Goal: Task Accomplishment & Management: Manage account settings

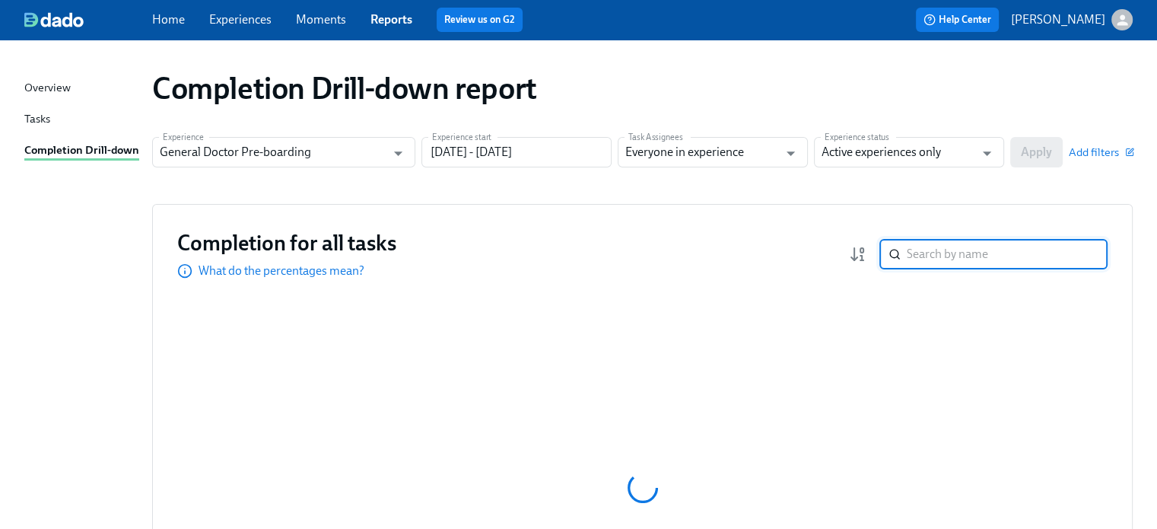
click at [938, 256] on input "search" at bounding box center [1007, 254] width 201 height 30
type input "[PERSON_NAME]"
click at [669, 194] on div "Completion Drill-down report Experience General Doctor Pre-boarding Experience …" at bounding box center [578, 291] width 1108 height 466
click at [1003, 246] on input "[PERSON_NAME]" at bounding box center [1007, 254] width 201 height 30
click at [1087, 251] on input "[PERSON_NAME]" at bounding box center [1007, 254] width 201 height 30
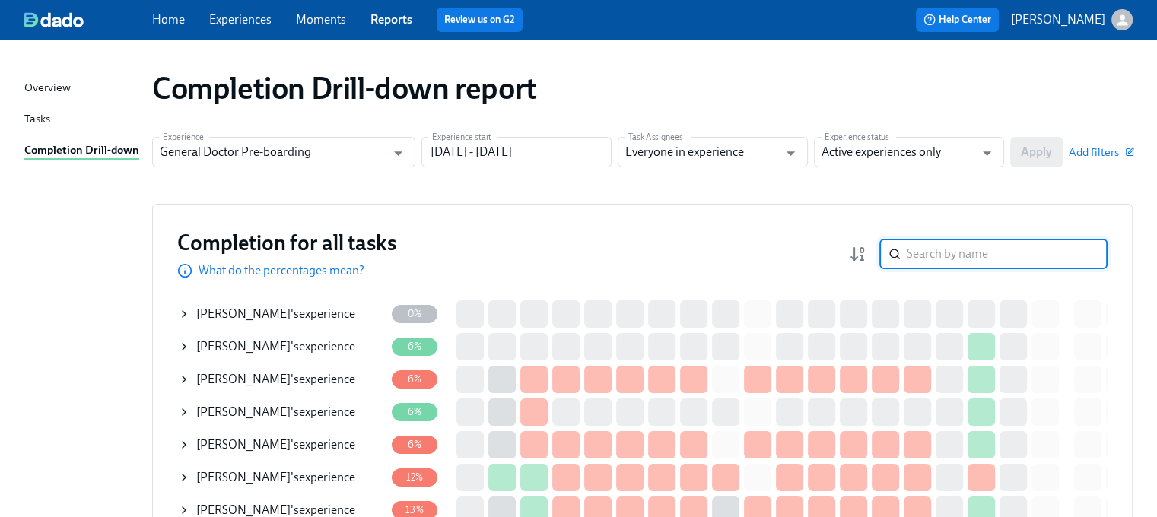
click at [1003, 251] on input "search" at bounding box center [1007, 254] width 201 height 30
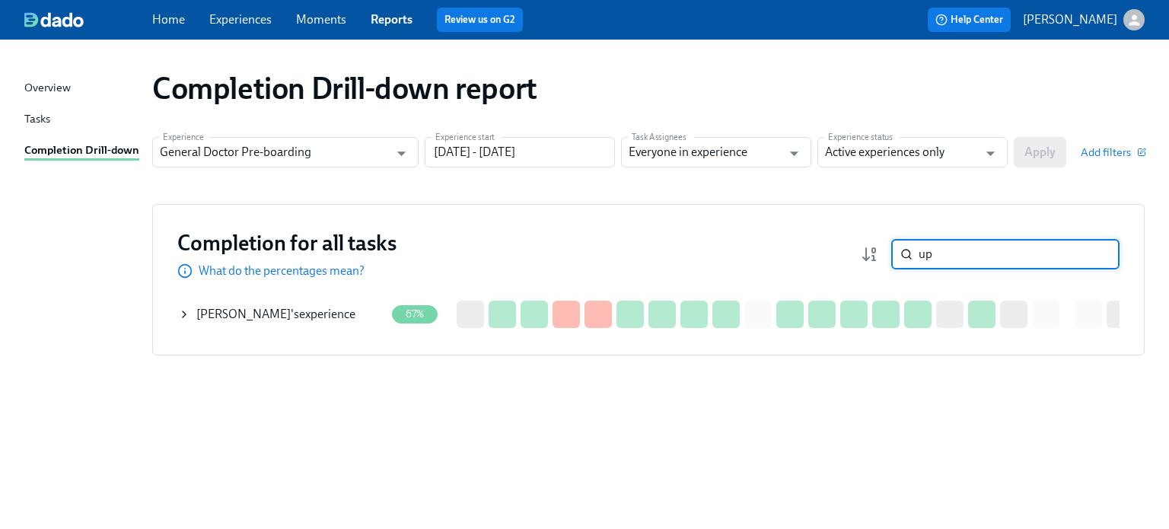
type input "up"
click at [328, 318] on div "[PERSON_NAME] 's experience" at bounding box center [275, 314] width 159 height 17
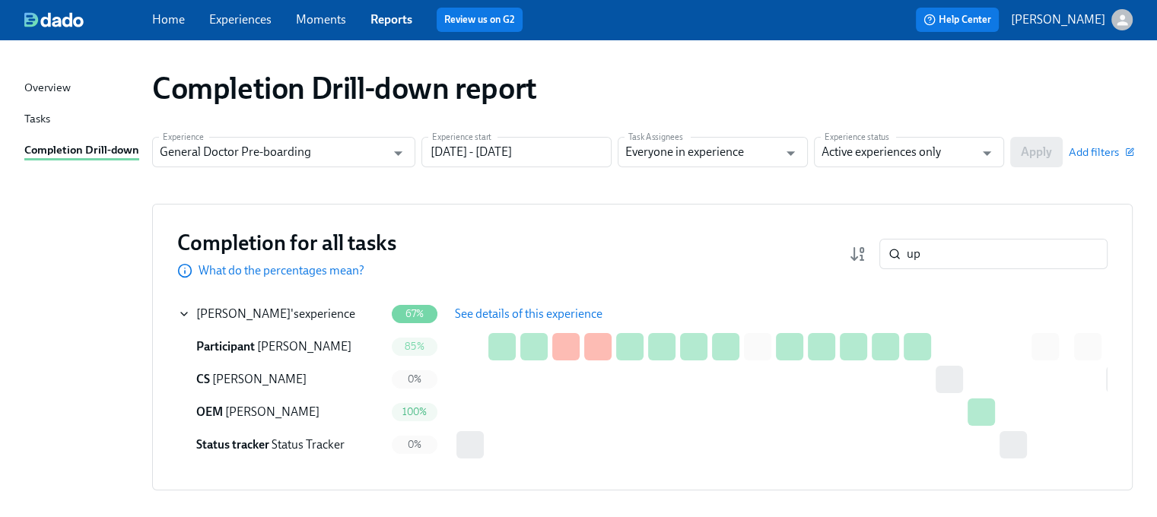
click at [529, 317] on span "See details of this experience" at bounding box center [529, 314] width 148 height 15
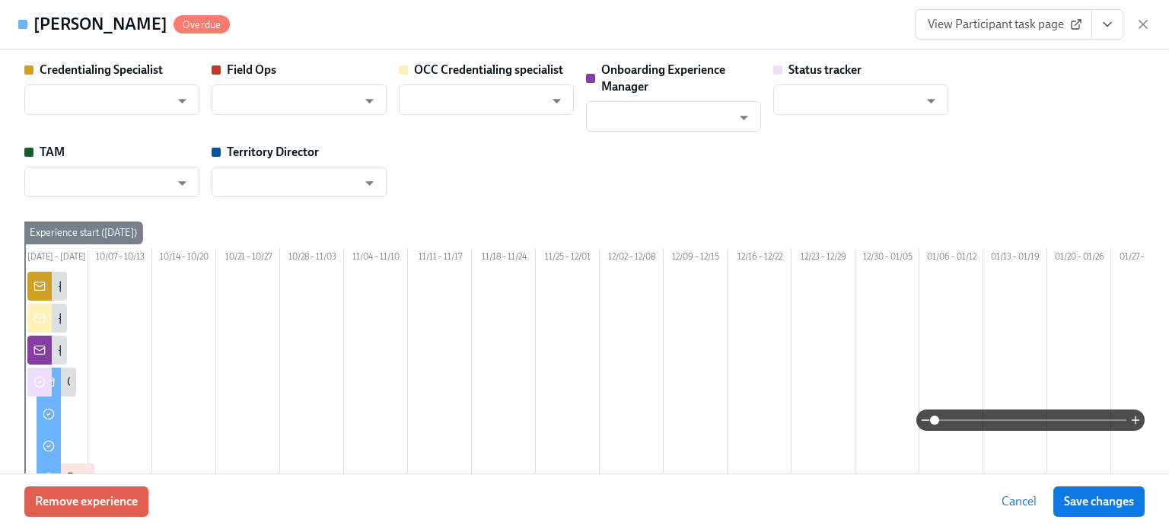
type input "[PERSON_NAME]"
type input "Status Tracker"
type input "[PERSON_NAME]"
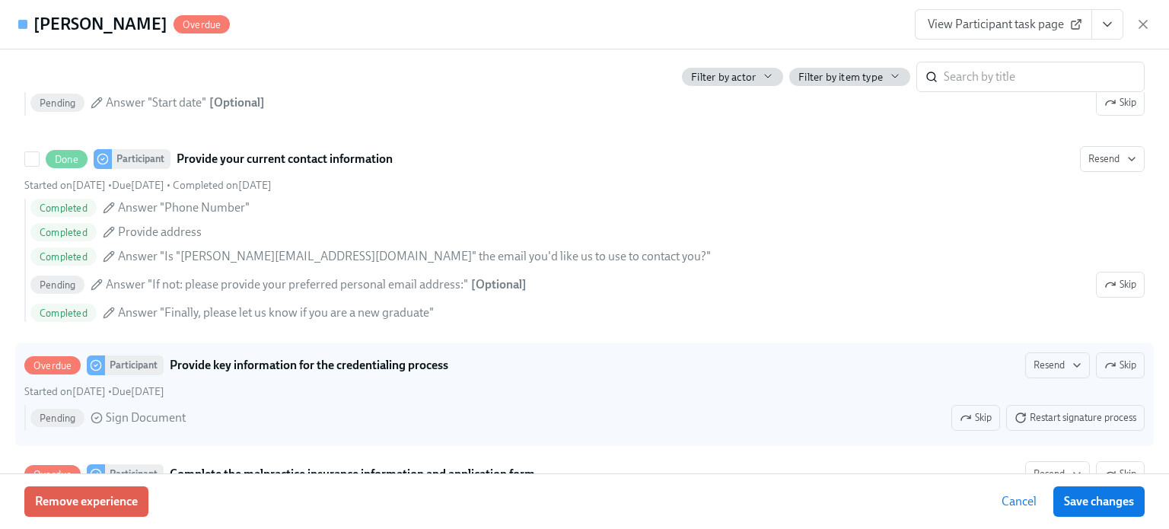
scroll to position [2206, 0]
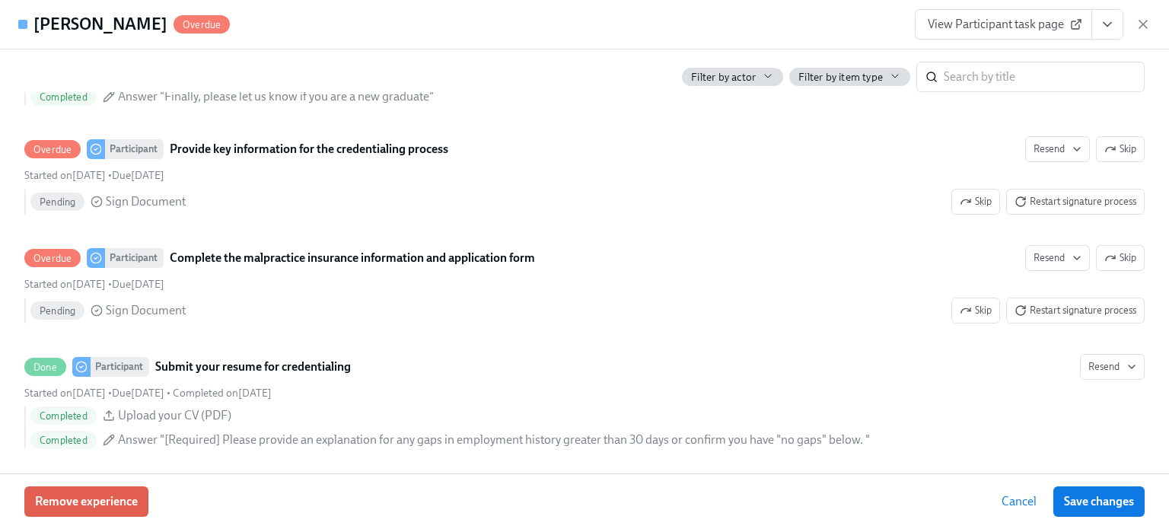
click at [768, 501] on div "Remove experience Cancel Save changes" at bounding box center [584, 501] width 1169 height 56
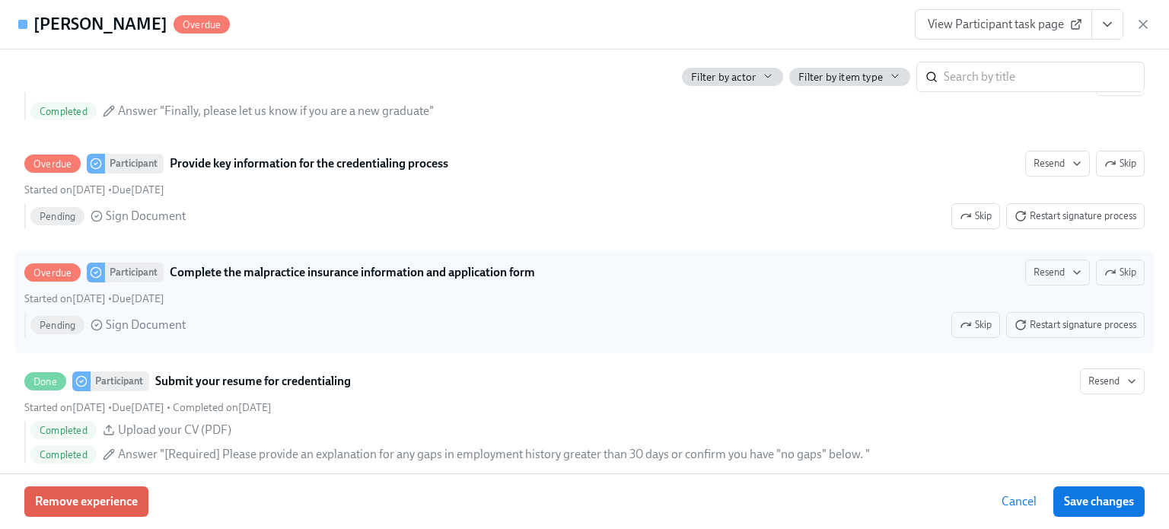
scroll to position [2130, 0]
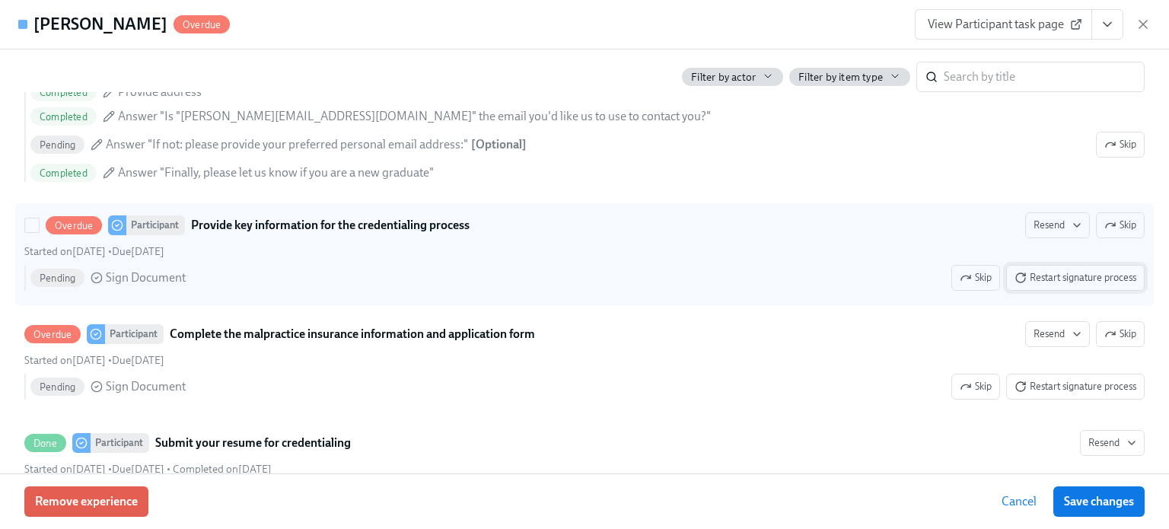
click at [1050, 285] on span "Restart signature process" at bounding box center [1075, 277] width 122 height 15
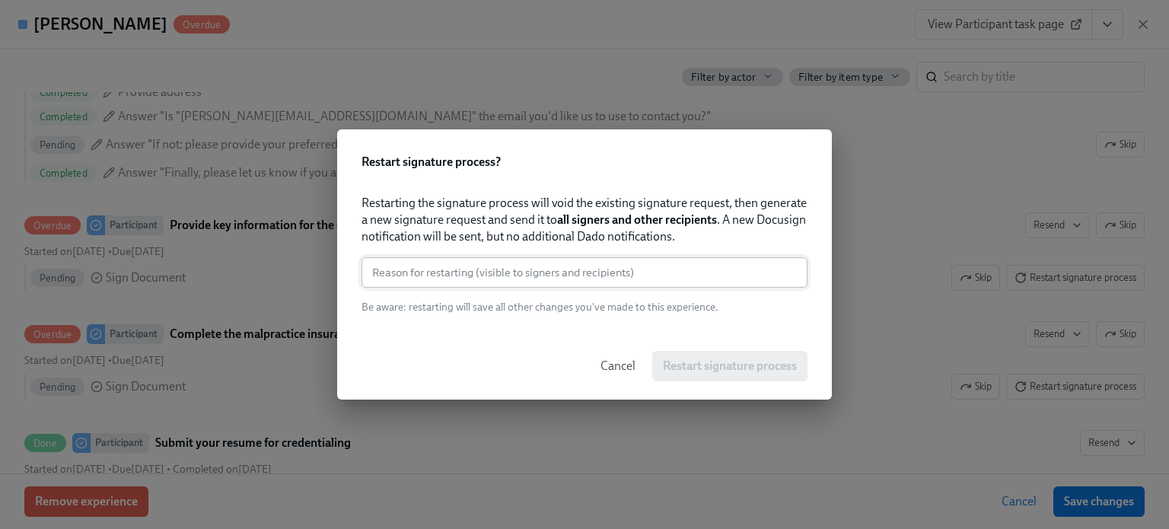
click at [552, 270] on input "text" at bounding box center [584, 272] width 446 height 30
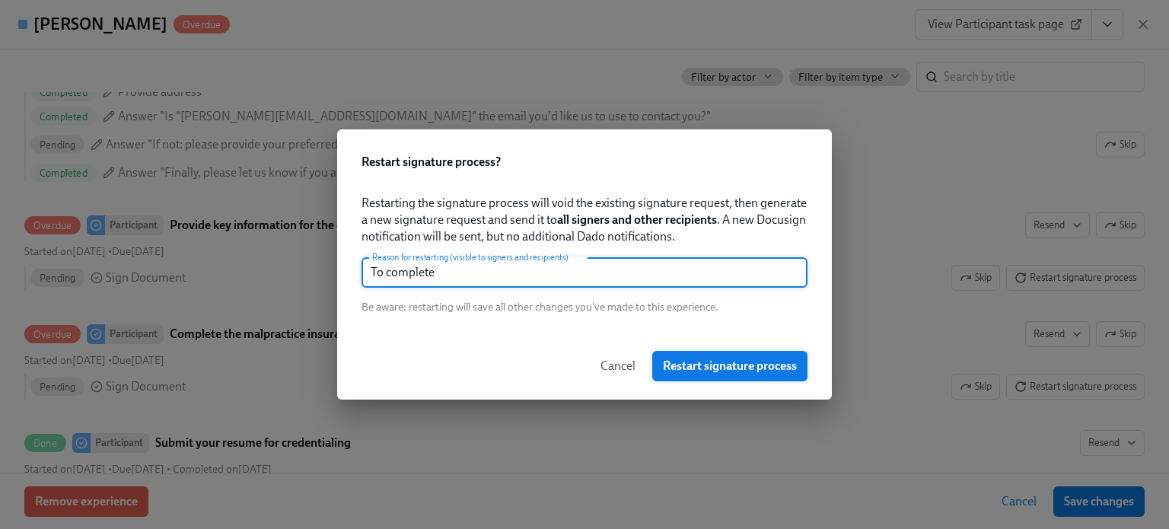
type input "To complete"
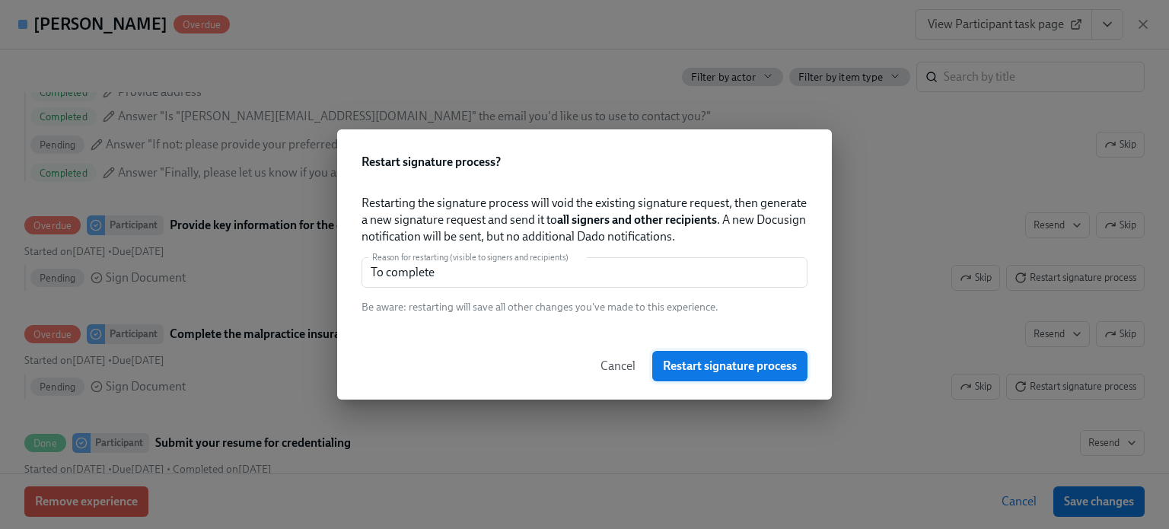
click at [753, 374] on button "Restart signature process" at bounding box center [729, 366] width 155 height 30
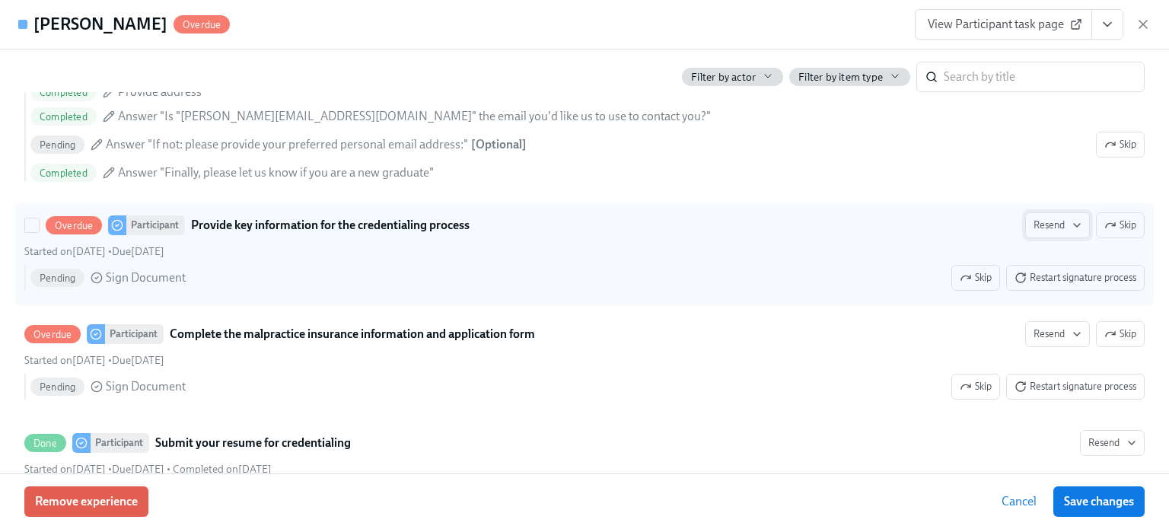
click at [1041, 233] on span "Resend" at bounding box center [1057, 225] width 48 height 15
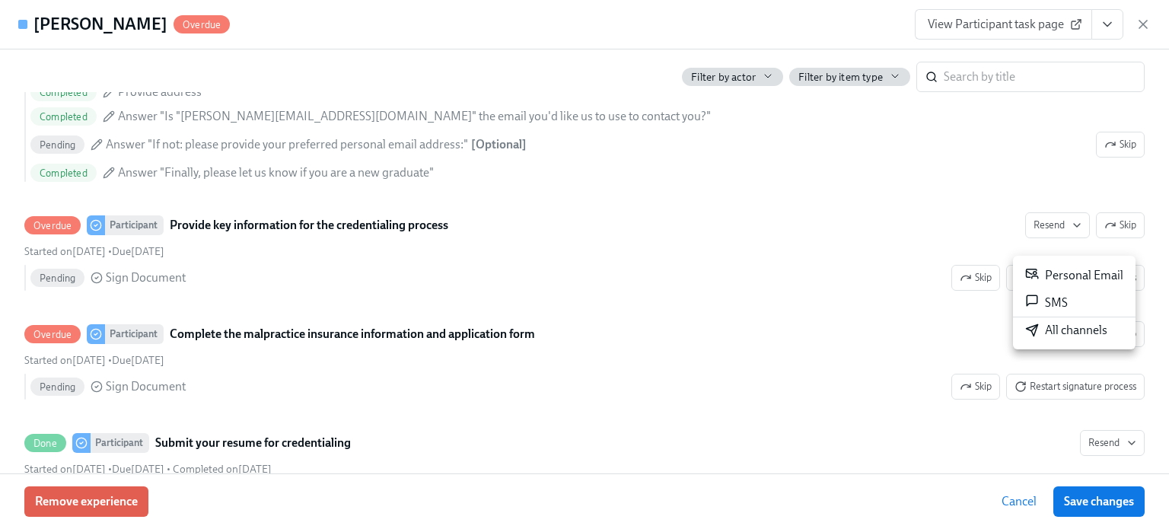
click at [1057, 334] on div "All channels" at bounding box center [1066, 330] width 82 height 17
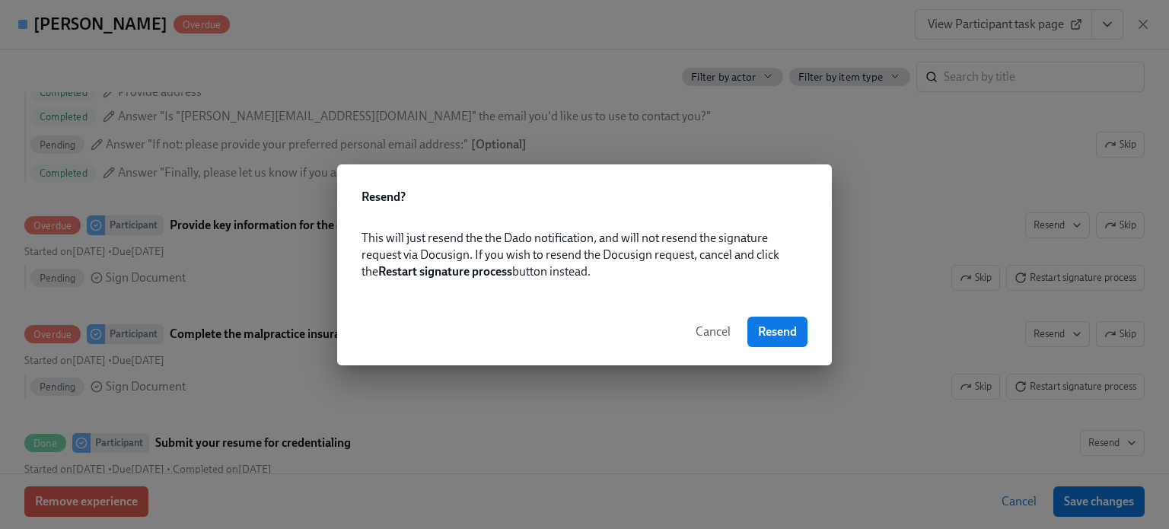
click at [770, 346] on div "Cancel Resend" at bounding box center [584, 331] width 495 height 67
click at [768, 333] on span "Resend" at bounding box center [777, 331] width 39 height 15
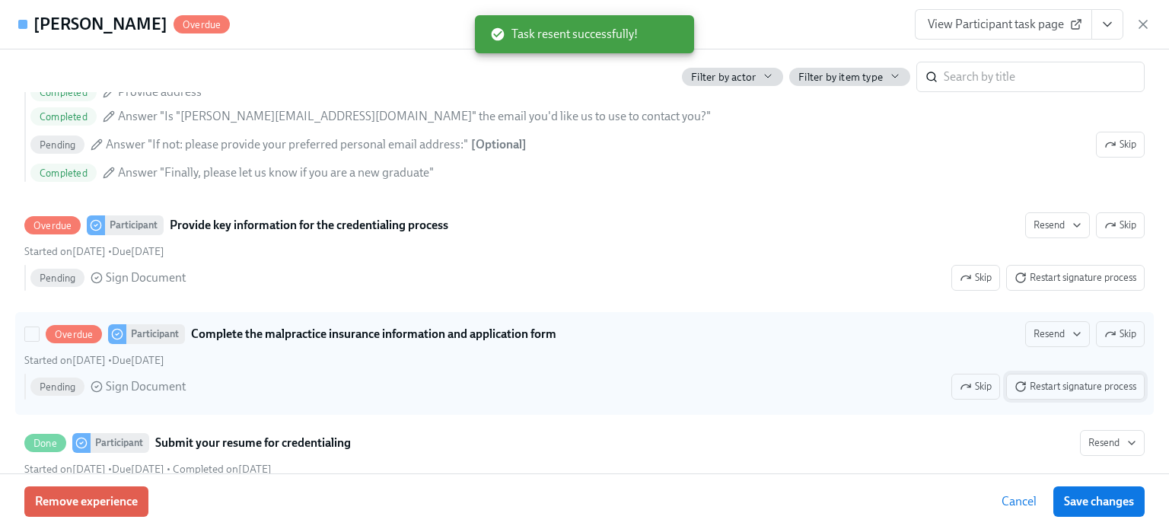
click at [1084, 394] on span "Restart signature process" at bounding box center [1075, 386] width 122 height 15
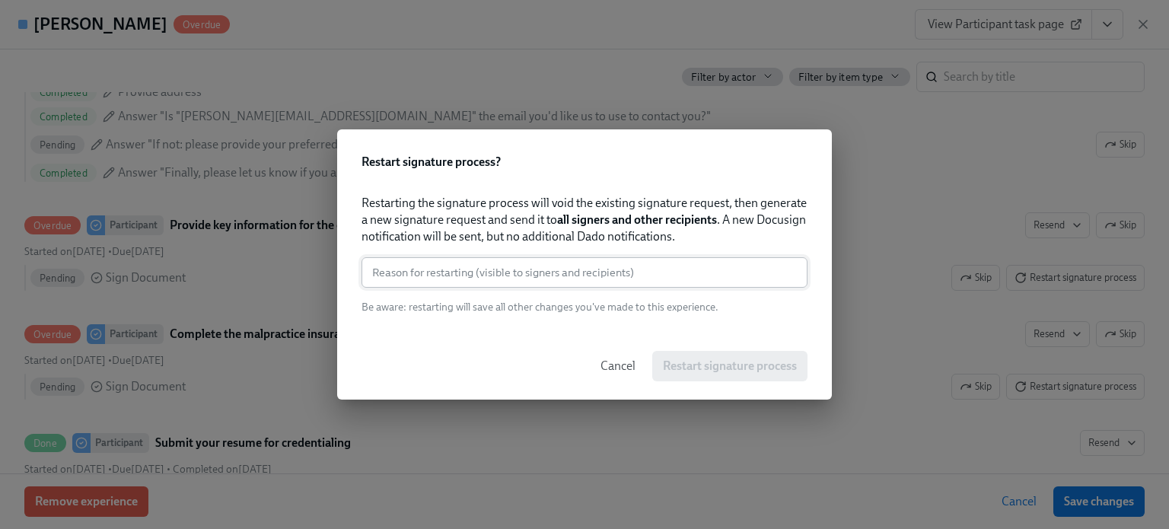
click at [518, 272] on input "text" at bounding box center [584, 272] width 446 height 30
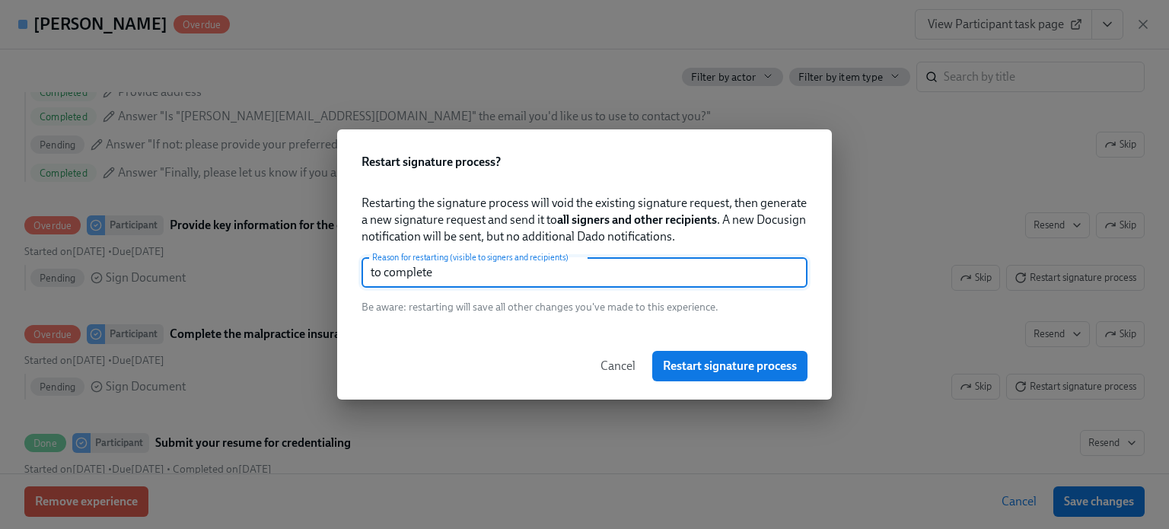
click at [377, 276] on input "to complete" at bounding box center [584, 272] width 446 height 30
type input "To complete"
click at [774, 364] on span "Restart signature process" at bounding box center [730, 365] width 134 height 15
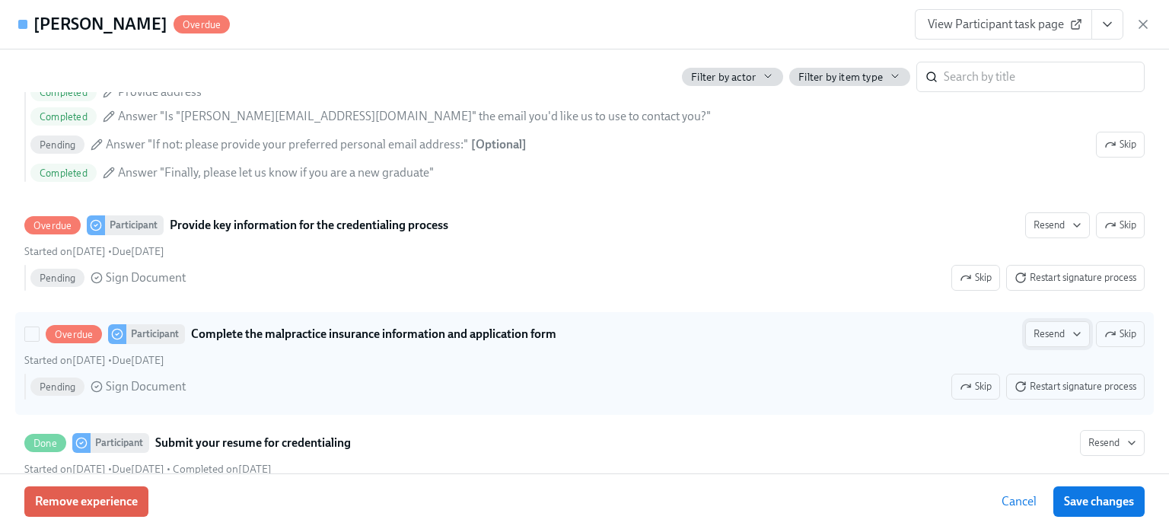
click at [1044, 342] on span "Resend" at bounding box center [1057, 333] width 48 height 15
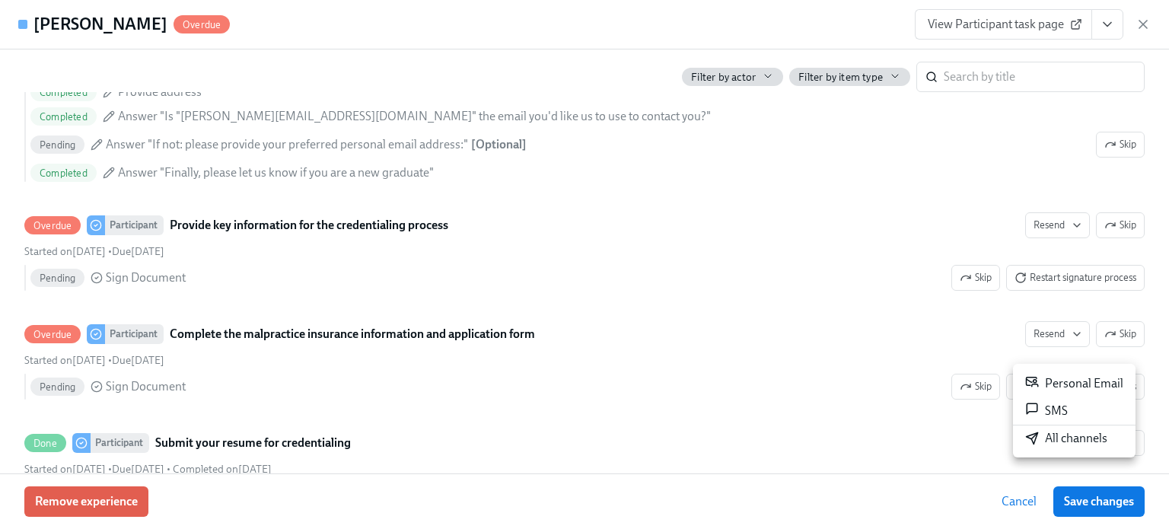
click at [1071, 439] on div "All channels" at bounding box center [1066, 438] width 82 height 17
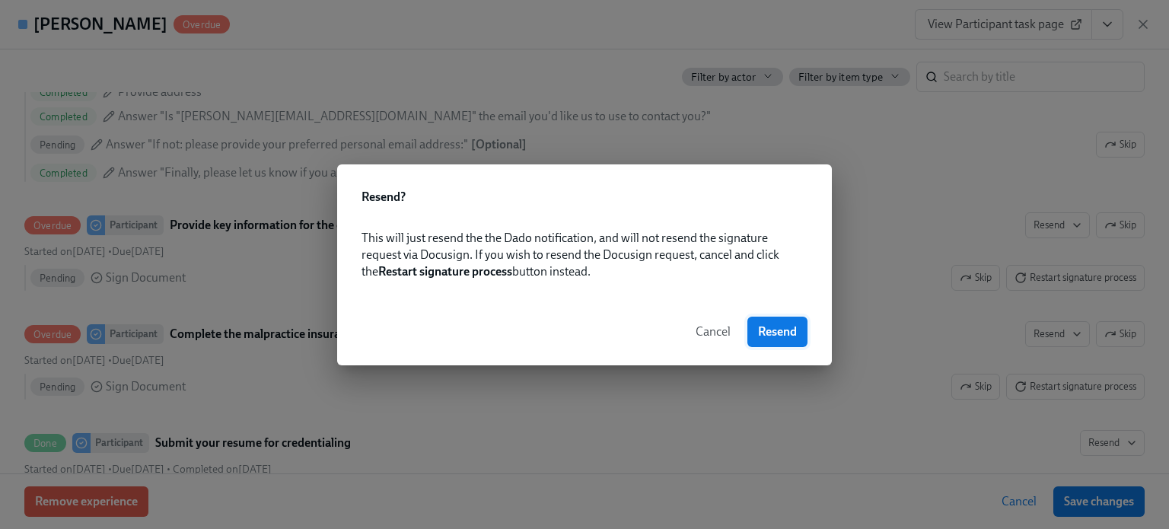
click at [777, 329] on span "Resend" at bounding box center [777, 331] width 39 height 15
